Goal: Information Seeking & Learning: Find specific page/section

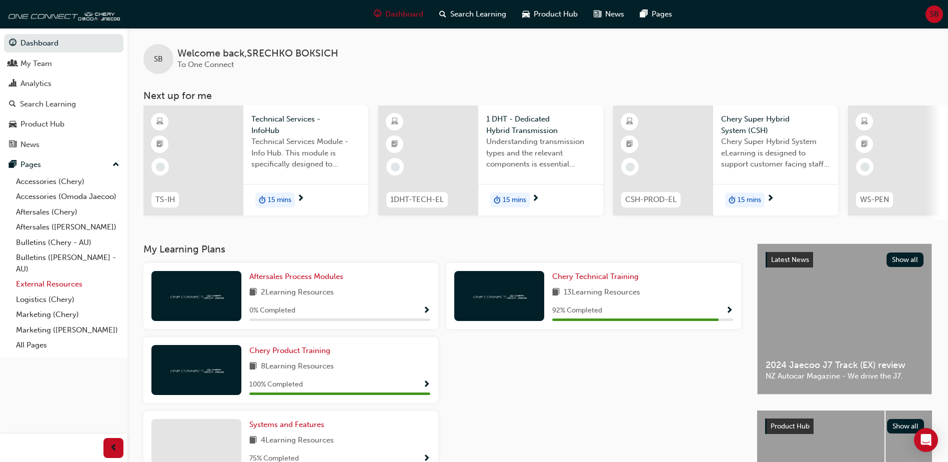
click at [53, 281] on link "External Resources" at bounding box center [67, 283] width 111 height 15
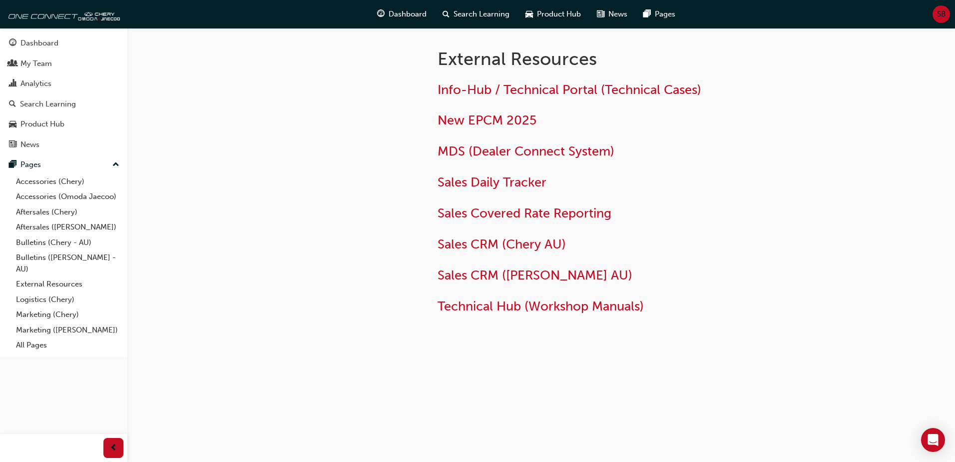
drag, startPoint x: 352, startPoint y: 252, endPoint x: 409, endPoint y: 320, distance: 89.0
click at [352, 257] on div at bounding box center [332, 194] width 180 height 333
click at [577, 380] on div "External Resources Info-Hub / Technical Portal (Technical Cases) New EPCM 2025 …" at bounding box center [542, 210] width 600 height 365
drag, startPoint x: 576, startPoint y: 386, endPoint x: 569, endPoint y: 395, distance: 10.7
click at [575, 387] on div "External Resources Info-Hub / Technical Portal (Technical Cases) New EPCM 2025 …" at bounding box center [542, 210] width 600 height 365
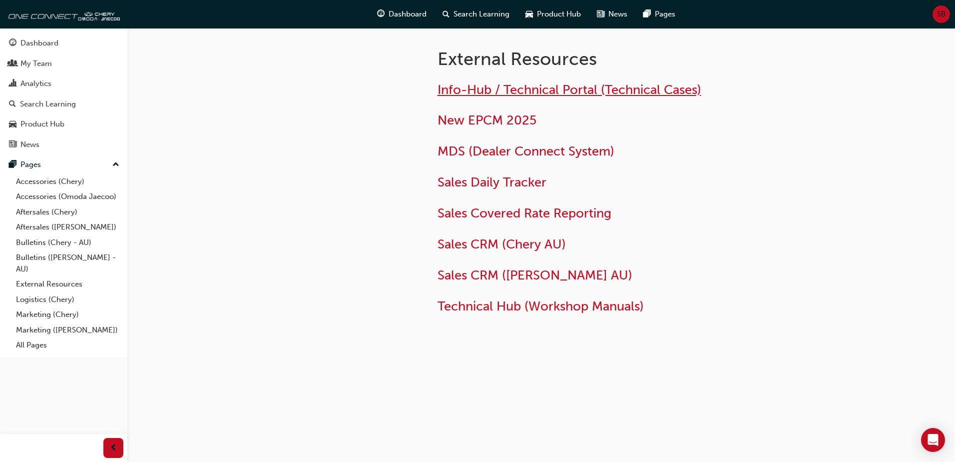
click at [461, 90] on span "Info-Hub / Technical Portal (Technical Cases)" at bounding box center [570, 89] width 264 height 15
